Goal: Task Accomplishment & Management: Manage account settings

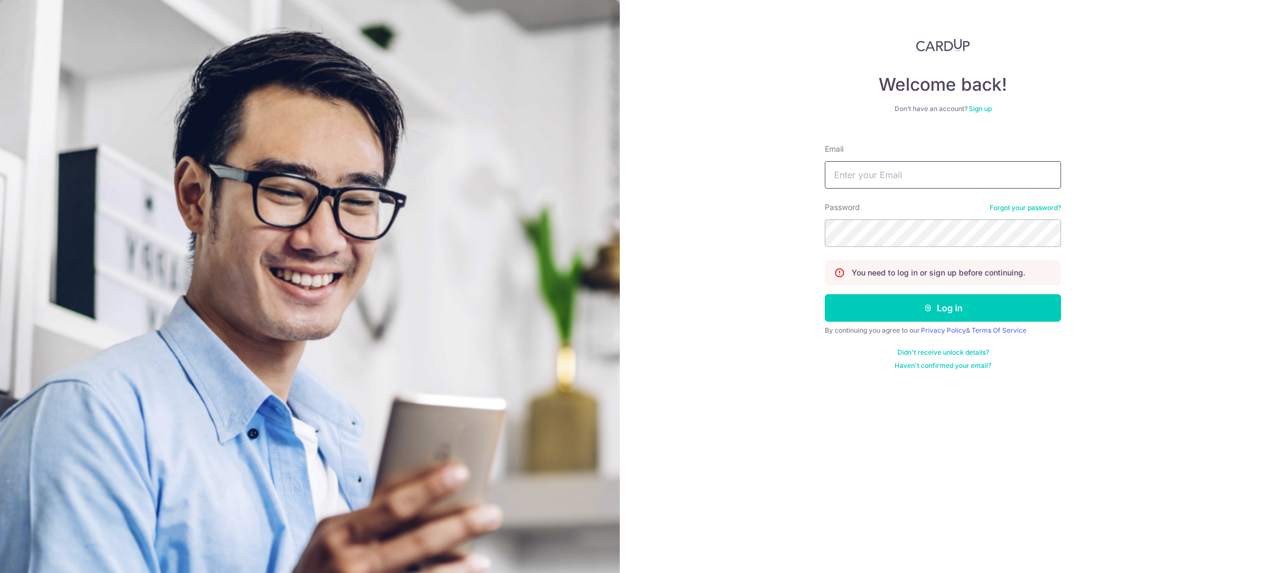
type input "[DEMOGRAPHIC_DATA][EMAIL_ADDRESS][DOMAIN_NAME]"
click at [896, 306] on button "Log in" at bounding box center [943, 307] width 236 height 27
